Goal: Information Seeking & Learning: Learn about a topic

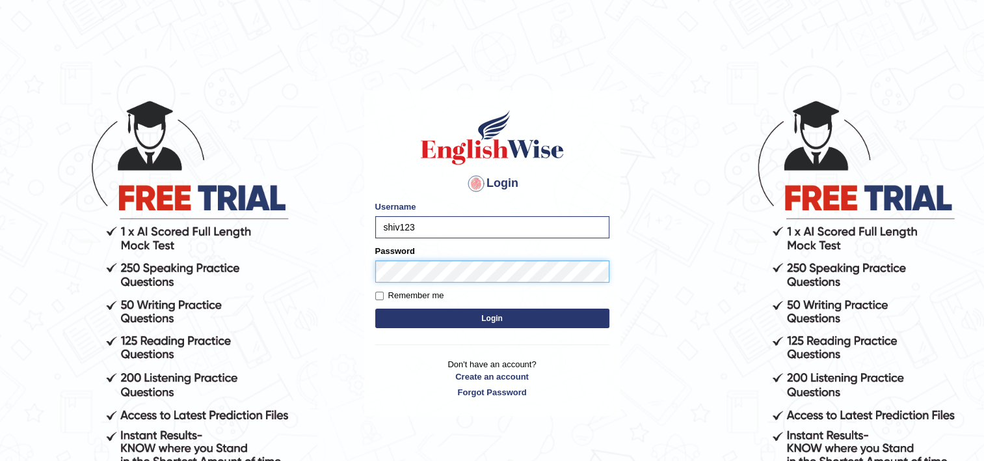
click at [375, 308] on button "Login" at bounding box center [492, 318] width 234 height 20
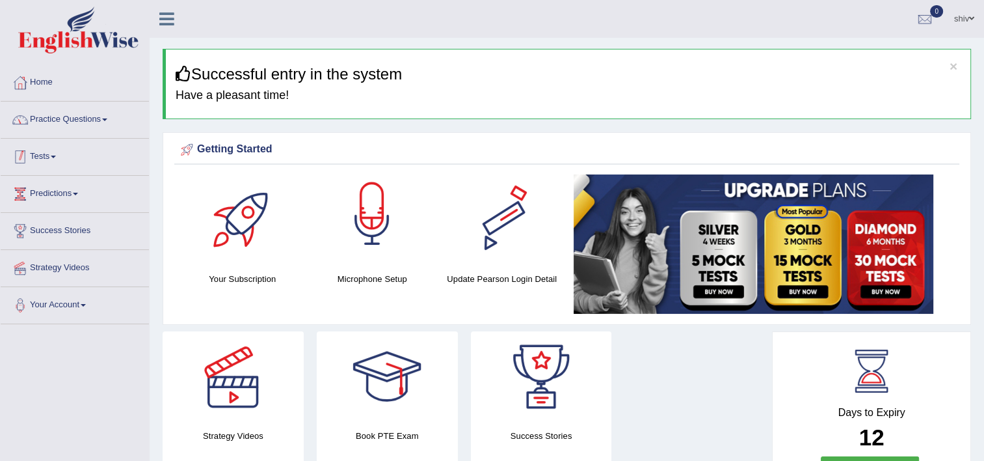
click at [94, 116] on link "Practice Questions" at bounding box center [75, 117] width 148 height 33
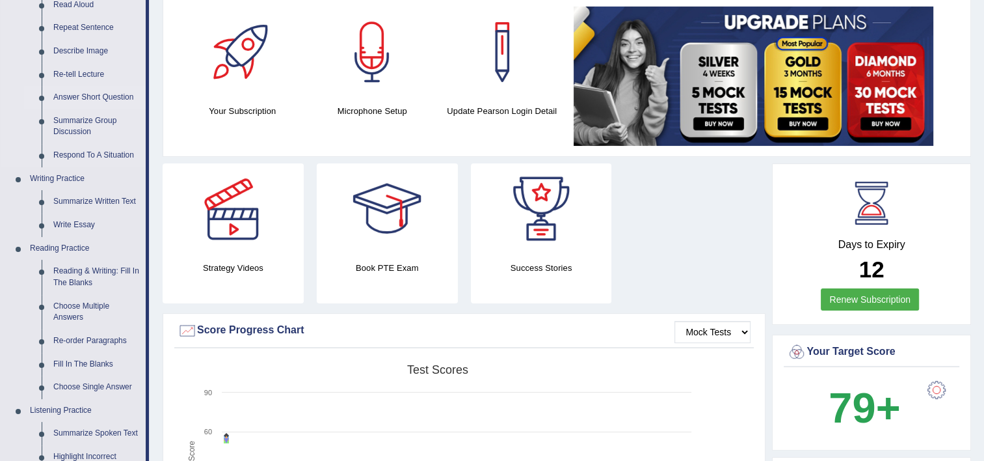
scroll to position [195, 0]
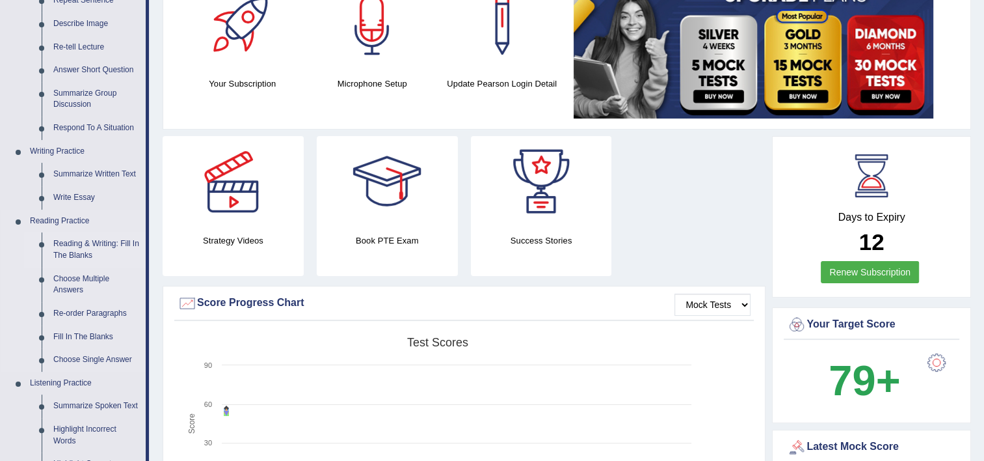
click at [101, 234] on link "Reading & Writing: Fill In The Blanks" at bounding box center [96, 249] width 98 height 34
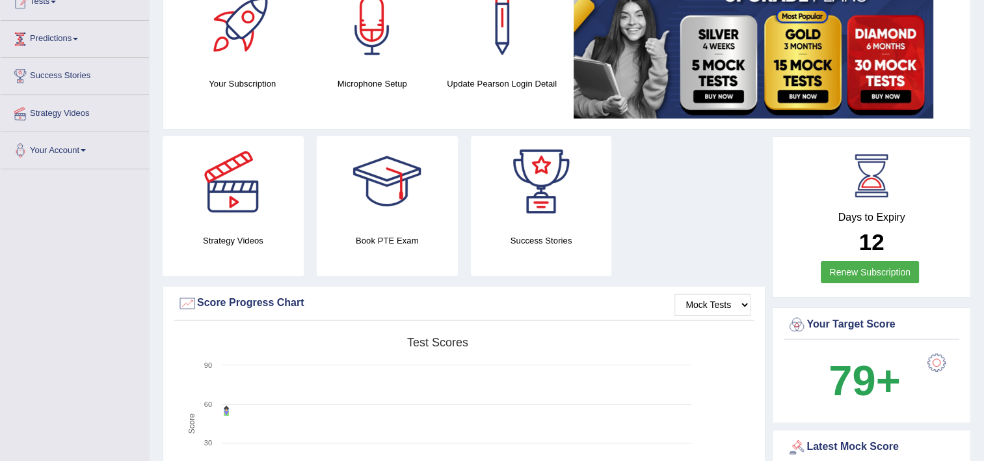
scroll to position [232, 0]
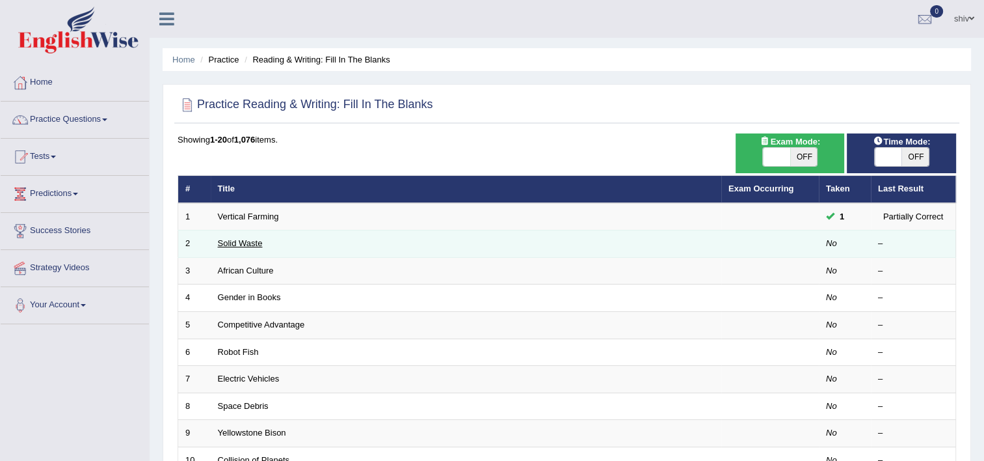
click at [241, 240] on link "Solid Waste" at bounding box center [240, 243] width 45 height 10
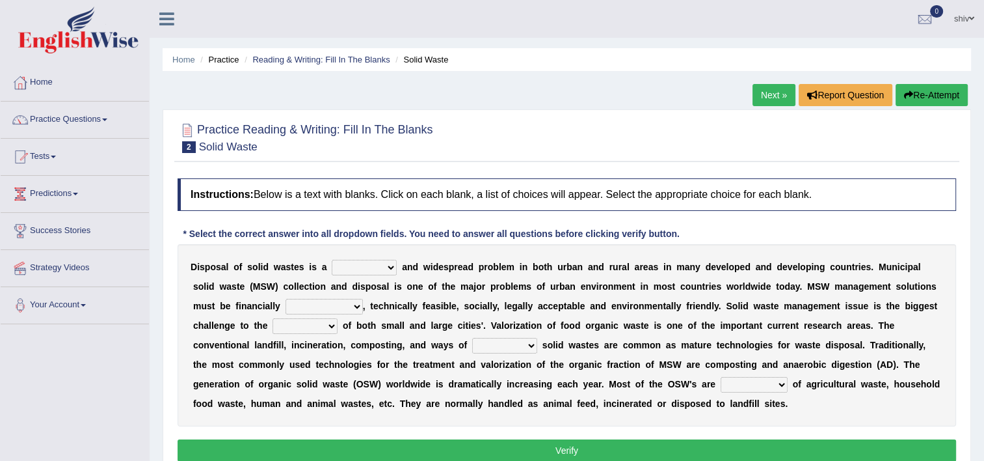
click at [347, 265] on select "slanting stinging stalling shafting" at bounding box center [364, 268] width 65 height 16
select select "shafting"
click at [332, 260] on select "slanting stinging stalling shafting" at bounding box center [364, 268] width 65 height 16
click at [286, 307] on select "unattainable sustainable objectionable treasonable" at bounding box center [324, 307] width 77 height 16
select select "sustainable"
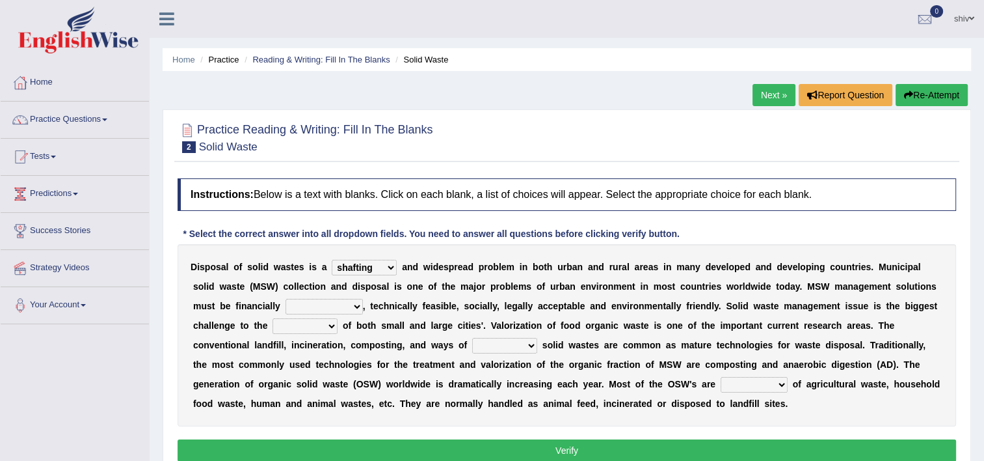
click at [286, 299] on select "unattainable sustainable objectionable treasonable" at bounding box center [324, 307] width 77 height 16
click at [338, 320] on b at bounding box center [340, 325] width 5 height 10
click at [273, 328] on select "plants culture authorities history" at bounding box center [305, 326] width 65 height 16
select select "authorities"
click at [273, 318] on select "plants culture authorities history" at bounding box center [305, 326] width 65 height 16
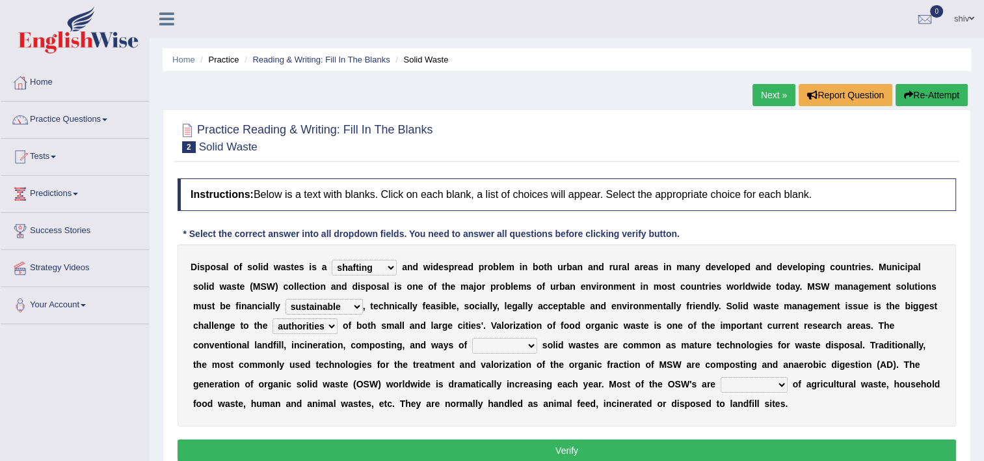
drag, startPoint x: 342, startPoint y: 344, endPoint x: 334, endPoint y: 344, distance: 7.8
click at [472, 344] on select "reserving preserving deserving handling" at bounding box center [504, 346] width 65 height 16
select select "handling"
click at [472, 338] on select "reserving preserving deserving handling" at bounding box center [504, 346] width 65 height 16
click at [721, 391] on select "composed disposed composing disposing" at bounding box center [754, 385] width 67 height 16
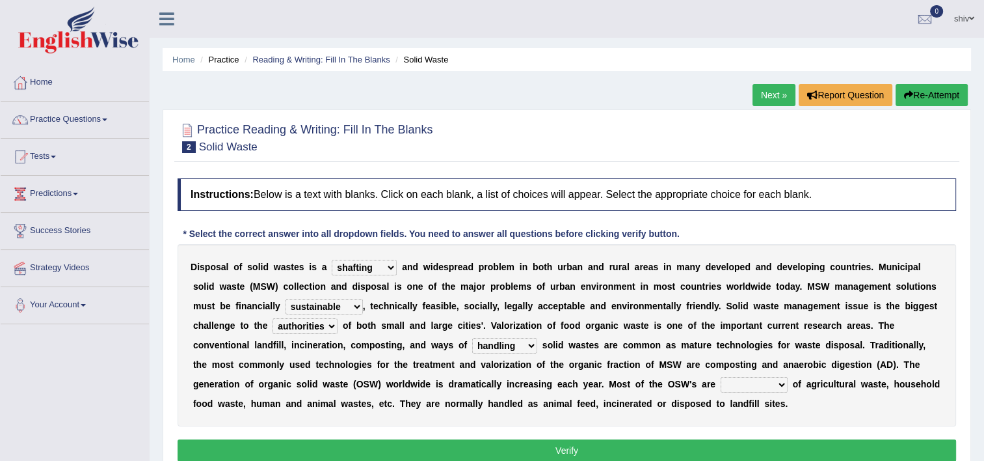
select select "composed"
click at [721, 377] on select "composed disposed composing disposing" at bounding box center [754, 385] width 67 height 16
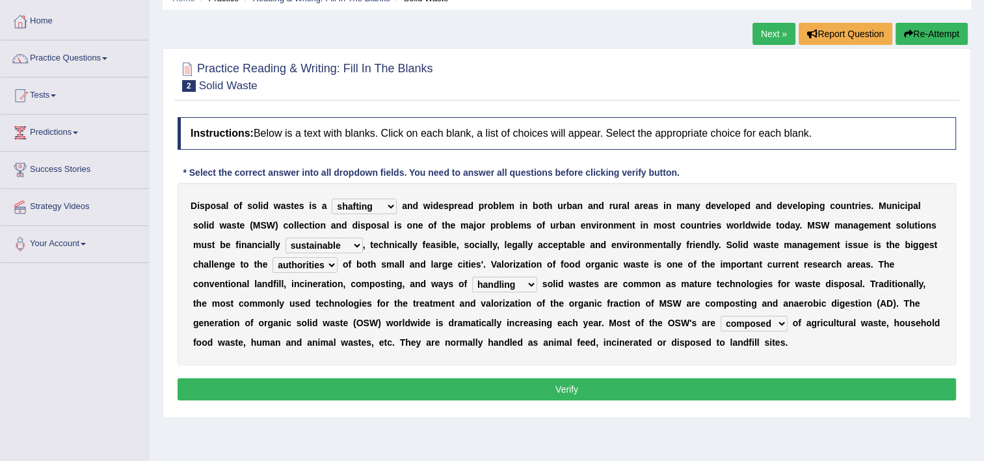
scroll to position [65, 0]
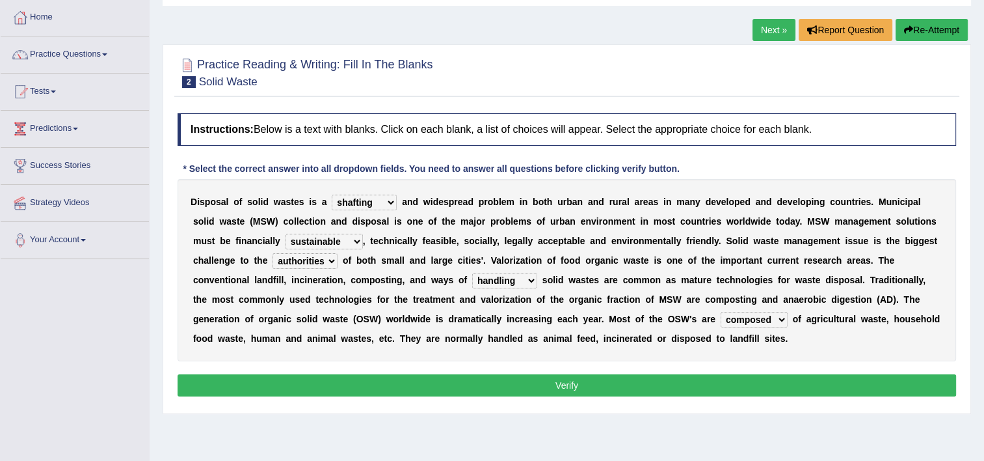
click at [631, 392] on button "Verify" at bounding box center [567, 385] width 779 height 22
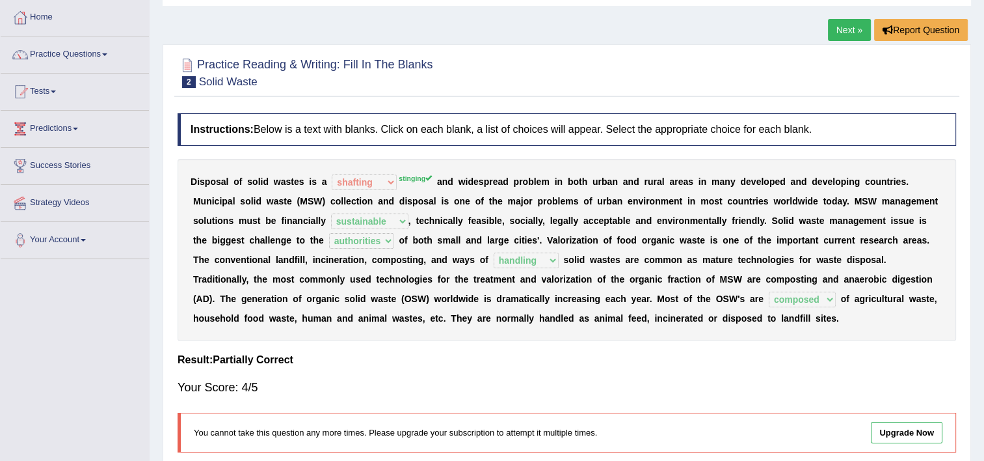
click at [854, 20] on link "Next »" at bounding box center [849, 30] width 43 height 22
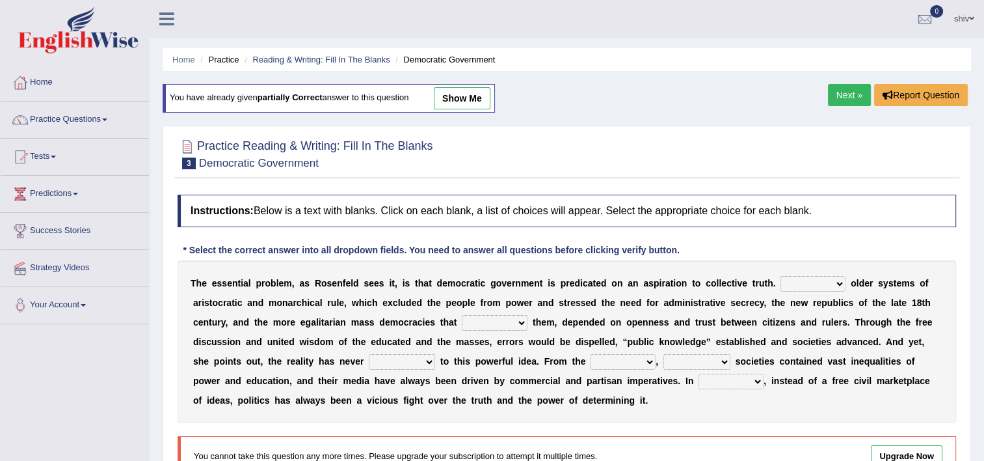
click at [781, 283] on select "Like Unlike Likely Safely" at bounding box center [813, 284] width 65 height 16
select select "Unlike"
click at [781, 276] on select "Like Unlike Likely Safely" at bounding box center [813, 284] width 65 height 16
click at [462, 321] on select "readed grated succeeded printed" at bounding box center [495, 323] width 66 height 16
select select "succeeded"
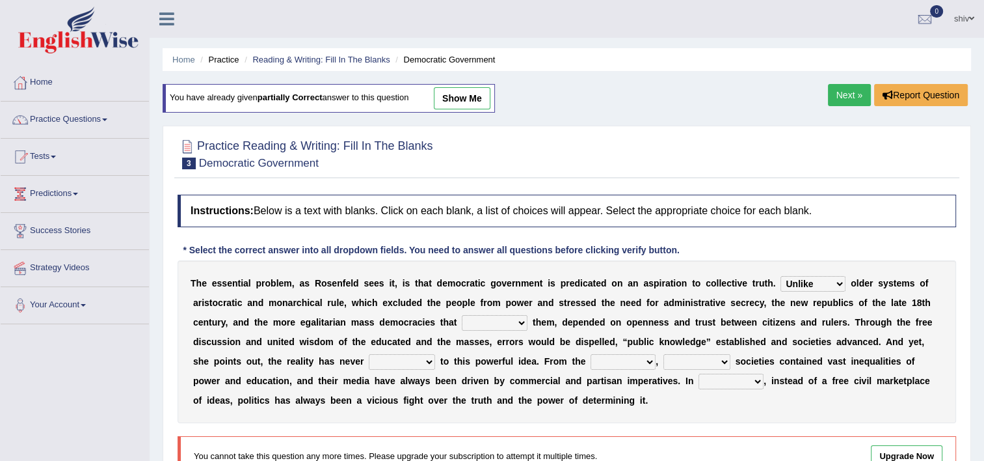
click at [462, 315] on select "readed grated succeeded printed" at bounding box center [495, 323] width 66 height 16
click at [369, 359] on select "saved up stood up brought up lived up" at bounding box center [402, 362] width 66 height 16
select select "lived up"
click at [369, 354] on select "saved up stood up brought up lived up" at bounding box center [402, 362] width 66 height 16
click at [591, 359] on select "outset ranged stood caught" at bounding box center [623, 362] width 65 height 16
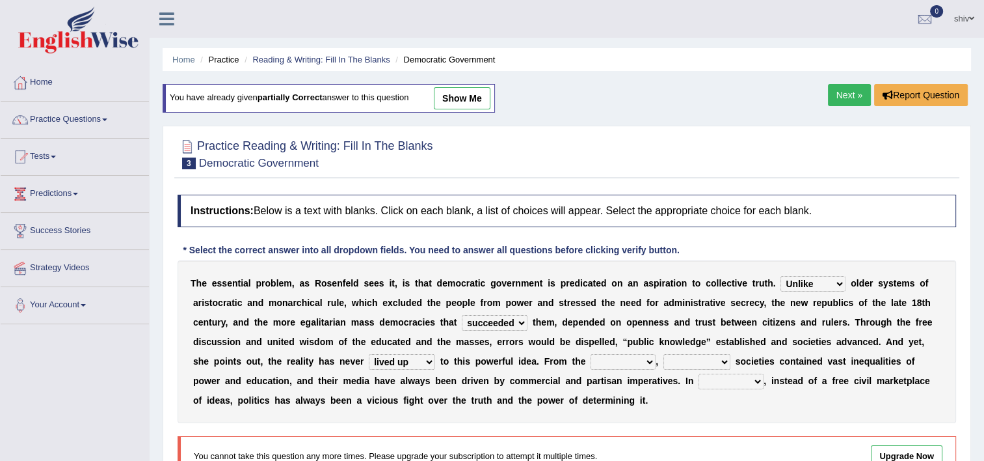
select select "outset"
click at [591, 354] on select "outset ranged stood caught" at bounding box center [623, 362] width 65 height 16
click at [664, 360] on select "freedom democratic media stilled" at bounding box center [697, 362] width 67 height 16
select select "democratic"
click at [664, 354] on select "freedom democratic media stilled" at bounding box center [697, 362] width 67 height 16
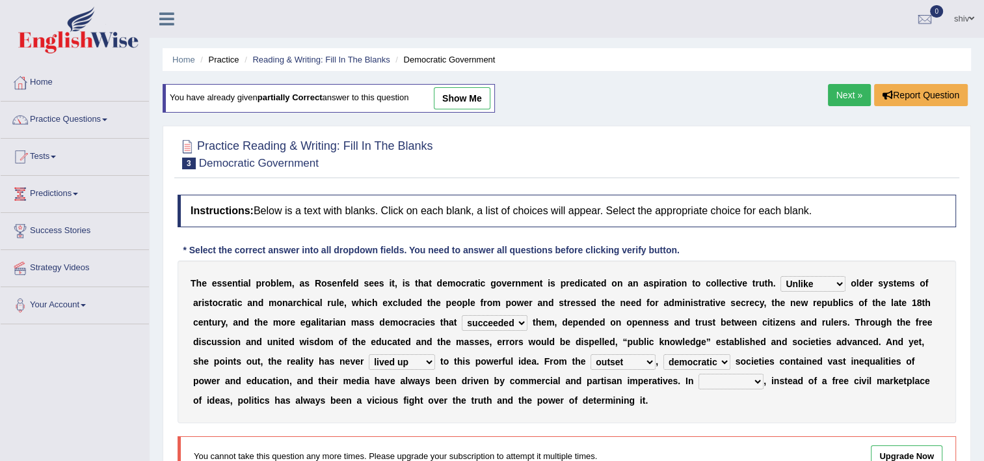
click at [699, 381] on select "power practice ideas fought" at bounding box center [731, 381] width 65 height 16
select select "power"
click at [699, 373] on select "power practice ideas fought" at bounding box center [731, 381] width 65 height 16
click at [835, 94] on link "Next »" at bounding box center [849, 95] width 43 height 22
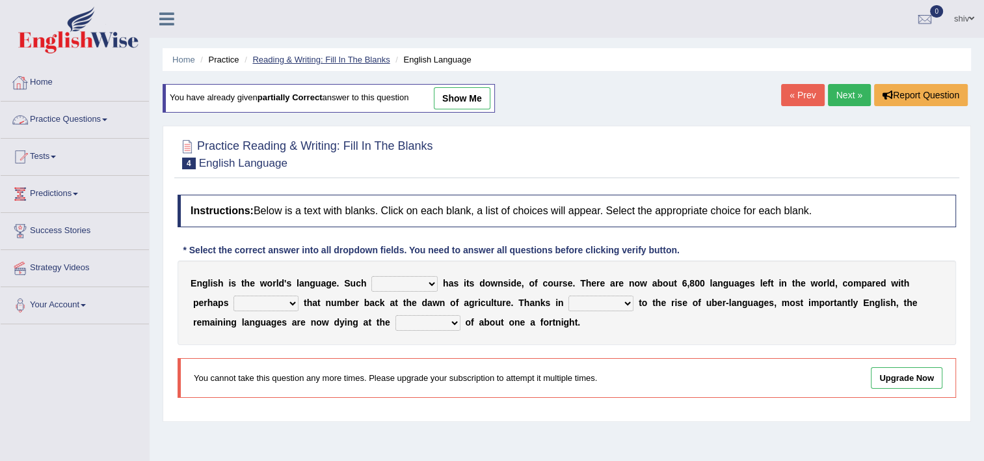
click at [359, 57] on link "Reading & Writing: Fill In The Blanks" at bounding box center [320, 60] width 137 height 10
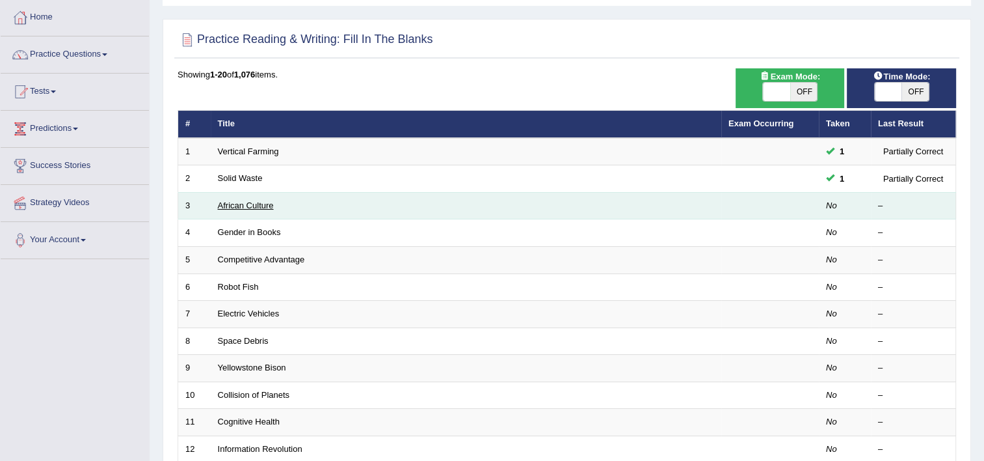
click at [262, 202] on link "African Culture" at bounding box center [246, 205] width 56 height 10
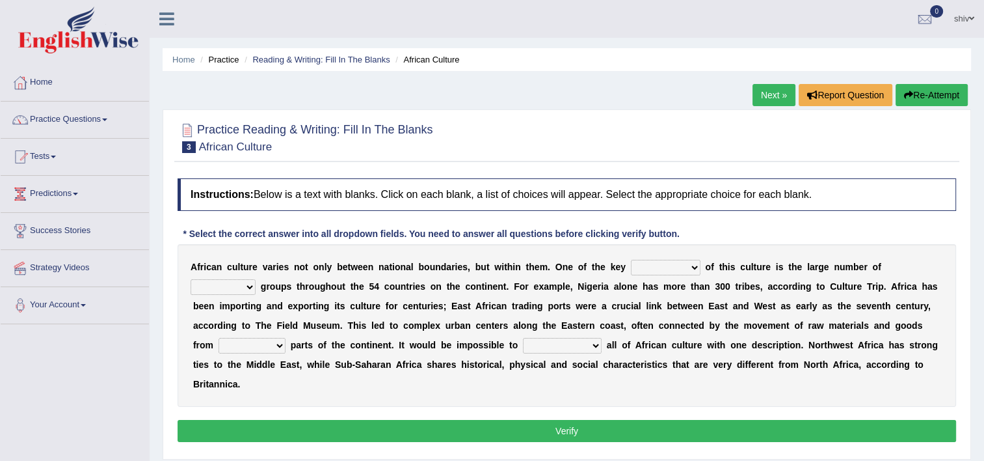
click at [653, 264] on select "conjectures features issues doubts" at bounding box center [666, 268] width 70 height 16
select select "features"
click at [631, 260] on select "conjectures features issues doubts" at bounding box center [666, 268] width 70 height 16
click at [256, 279] on select "ethic ethnic eugenic epic" at bounding box center [223, 287] width 65 height 16
select select "ethnic"
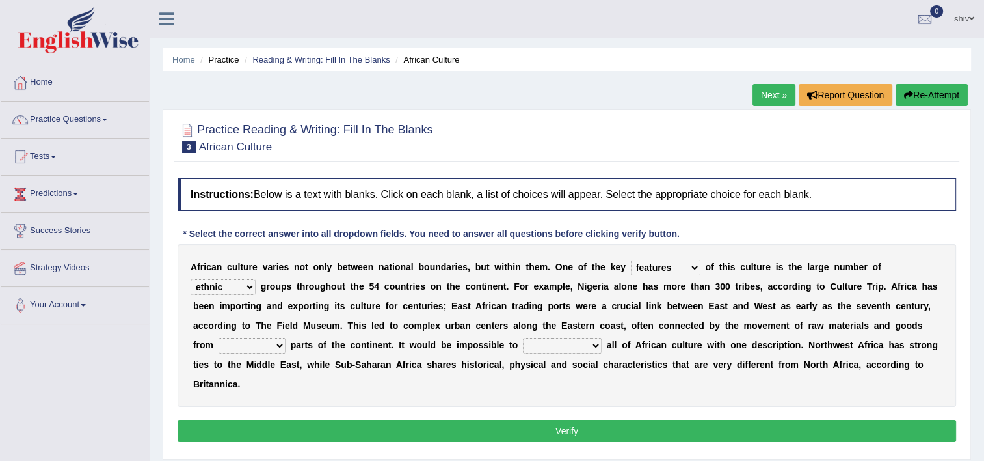
click at [256, 279] on select "ethic ethnic eugenic epic" at bounding box center [223, 287] width 65 height 16
click at [286, 338] on select "forelocked interlocked unlocked landlocked" at bounding box center [252, 346] width 67 height 16
select select "landlocked"
click at [286, 338] on select "forelocked interlocked unlocked landlocked" at bounding box center [252, 346] width 67 height 16
click at [523, 347] on select "characterize conceptualize symbolize synthesize" at bounding box center [562, 346] width 79 height 16
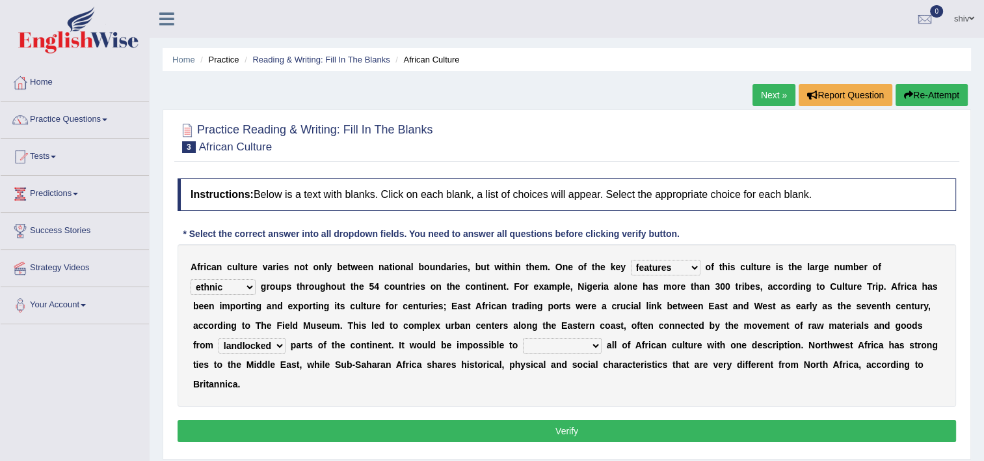
select select "characterize"
click at [523, 338] on select "characterize conceptualize symbolize synthesize" at bounding box center [562, 346] width 79 height 16
click at [345, 420] on button "Verify" at bounding box center [567, 431] width 779 height 22
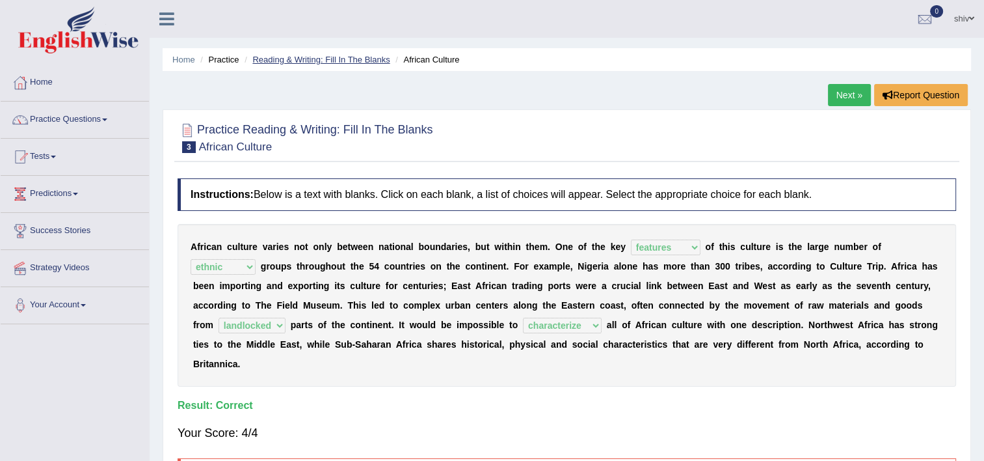
click at [345, 59] on link "Reading & Writing: Fill In The Blanks" at bounding box center [320, 60] width 137 height 10
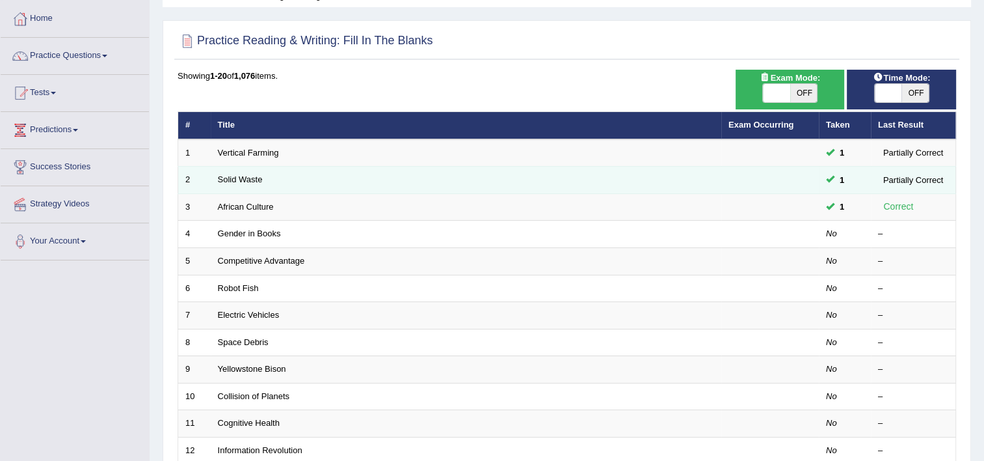
scroll to position [65, 0]
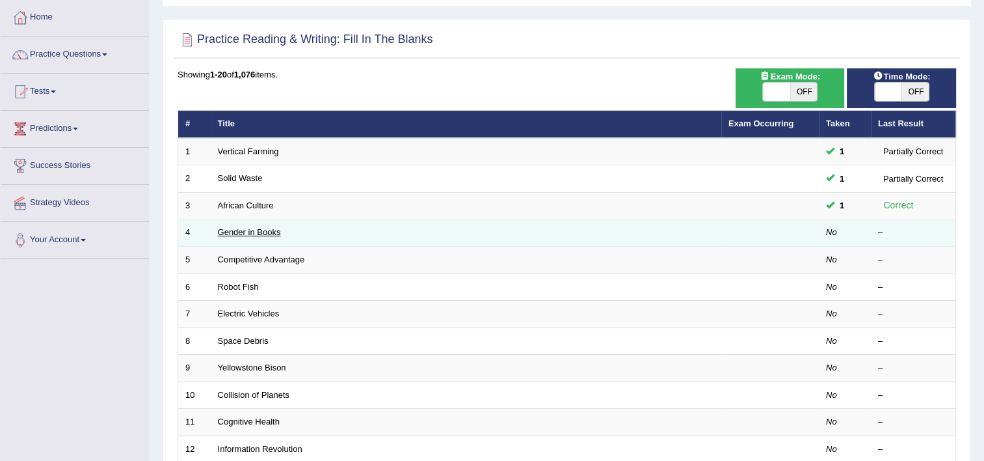
click at [268, 229] on link "Gender in Books" at bounding box center [249, 232] width 63 height 10
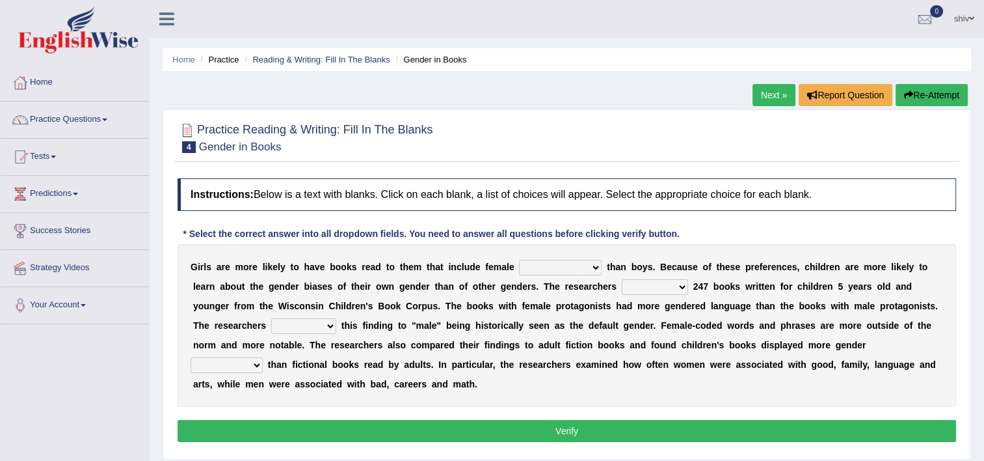
click at [621, 264] on b "n" at bounding box center [624, 267] width 6 height 10
click at [563, 265] on select "protagonists cosmogonists agonists expressionists" at bounding box center [560, 268] width 83 height 16
select select "protagonists"
click at [519, 260] on select "protagonists cosmogonists agonists expressionists" at bounding box center [560, 268] width 83 height 16
click at [622, 289] on select "hydrolyzed paralyzed catalyzed analyzed" at bounding box center [655, 287] width 66 height 16
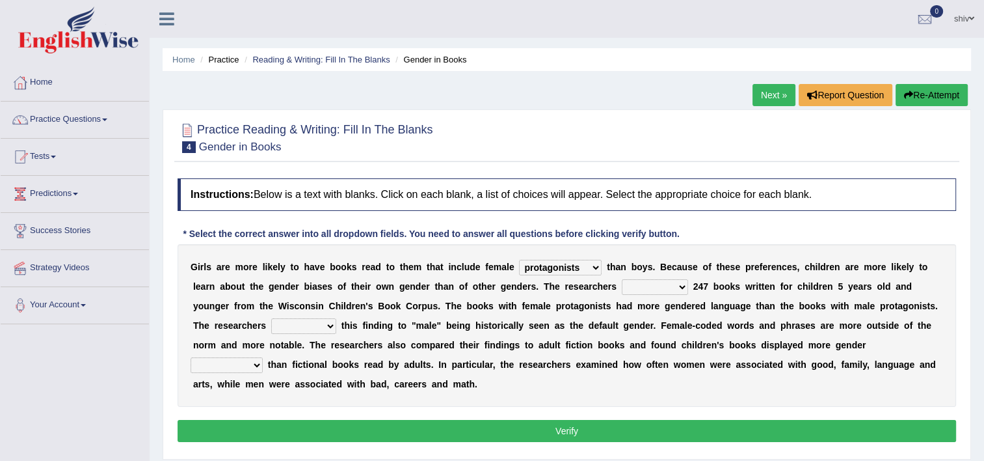
select select "analyzed"
click at [622, 279] on select "hydrolyzed paralyzed catalyzed analyzed" at bounding box center [655, 287] width 66 height 16
click at [336, 318] on select "contribute tribute distribute attribute" at bounding box center [303, 326] width 65 height 16
select select "attribute"
click at [336, 318] on select "contribute tribute distribute attribute" at bounding box center [303, 326] width 65 height 16
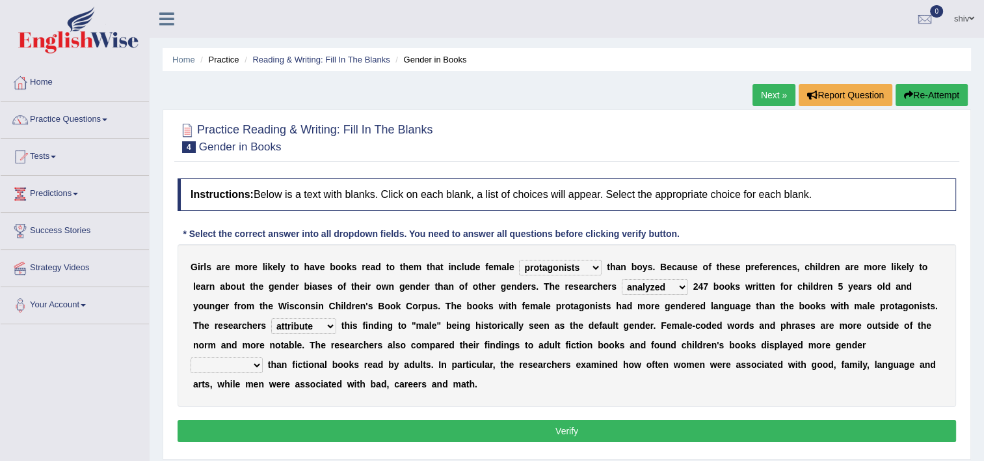
click at [263, 357] on select "stereotypes teletypes prototypes electrotypes" at bounding box center [227, 365] width 72 height 16
select select "stereotypes"
click at [263, 357] on select "stereotypes teletypes prototypes electrotypes" at bounding box center [227, 365] width 72 height 16
click at [809, 420] on button "Verify" at bounding box center [567, 431] width 779 height 22
